Goal: Navigation & Orientation: Find specific page/section

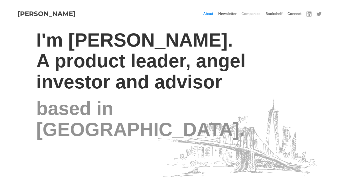
click at [249, 13] on link "Companies" at bounding box center [251, 13] width 24 height 15
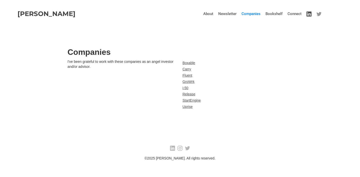
click at [308, 13] on img at bounding box center [309, 14] width 5 height 5
click at [188, 69] on link "Carry" at bounding box center [192, 69] width 18 height 5
click at [190, 63] on link "Boxable" at bounding box center [192, 62] width 18 height 5
click at [186, 108] on link "Uprise" at bounding box center [192, 106] width 18 height 5
click at [196, 100] on link "StartEngine" at bounding box center [192, 100] width 18 height 5
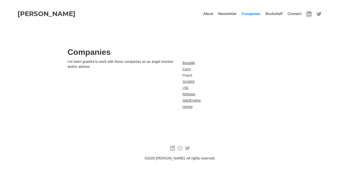
click at [191, 76] on link "Fluent" at bounding box center [192, 75] width 18 height 5
click at [276, 14] on link "Bookshelf" at bounding box center [274, 13] width 22 height 15
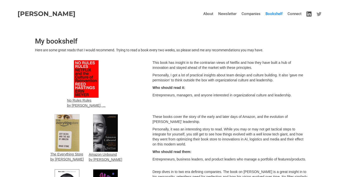
click at [309, 15] on img at bounding box center [309, 14] width 5 height 5
